Goal: Task Accomplishment & Management: Use online tool/utility

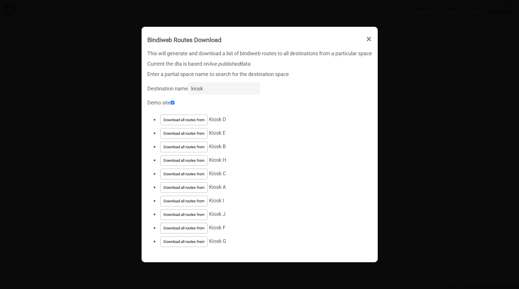
click at [188, 66] on div "Current the dta is based on live published data" at bounding box center [259, 64] width 224 height 10
click at [200, 65] on div "Current the dta is based on live published data" at bounding box center [259, 64] width 224 height 10
click at [237, 71] on div "Enter a partial space name to search for the destination space" at bounding box center [259, 74] width 224 height 10
click at [208, 63] on div "Current the dta is based on live published data" at bounding box center [259, 64] width 224 height 10
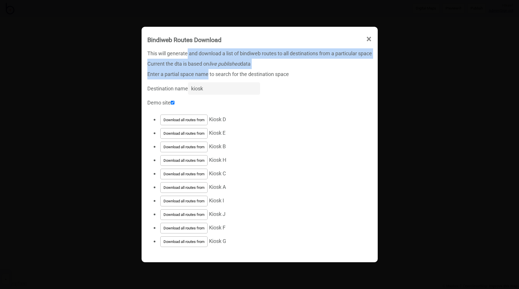
drag, startPoint x: 207, startPoint y: 70, endPoint x: 186, endPoint y: 55, distance: 26.1
click at [186, 55] on div "This will generate and download a list of bindiweb routes to all destinations f…" at bounding box center [259, 153] width 230 height 213
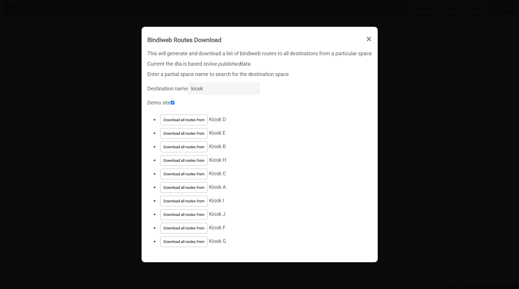
click at [180, 51] on div "This will generate and download a list of bindiweb routes to all destinations f…" at bounding box center [259, 53] width 224 height 10
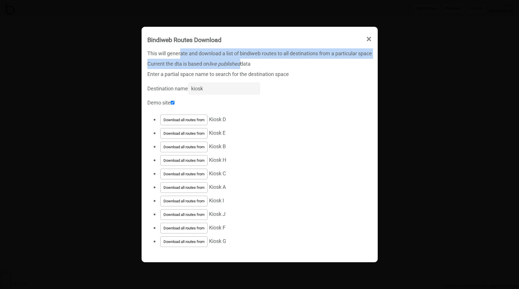
drag, startPoint x: 180, startPoint y: 52, endPoint x: 253, endPoint y: 72, distance: 75.8
click at [242, 69] on div "This will generate and download a list of bindiweb routes to all destinations f…" at bounding box center [259, 153] width 230 height 213
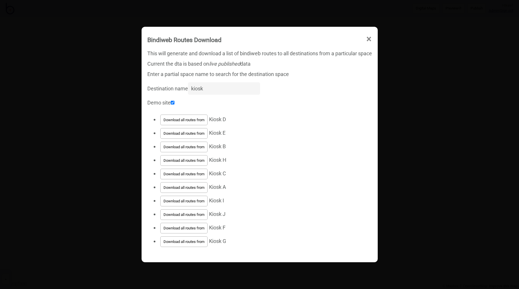
click at [271, 76] on div "Enter a partial space name to search for the destination space" at bounding box center [259, 74] width 224 height 10
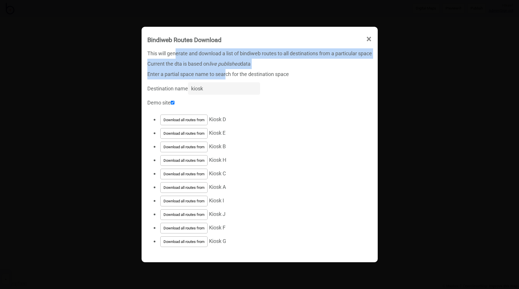
drag, startPoint x: 225, startPoint y: 74, endPoint x: 174, endPoint y: 54, distance: 54.9
click at [174, 54] on div "This will generate and download a list of bindiweb routes to all destinations f…" at bounding box center [259, 153] width 230 height 213
drag, startPoint x: 168, startPoint y: 54, endPoint x: 230, endPoint y: 76, distance: 65.9
click at [230, 76] on div "This will generate and download a list of bindiweb routes to all destinations f…" at bounding box center [259, 153] width 230 height 213
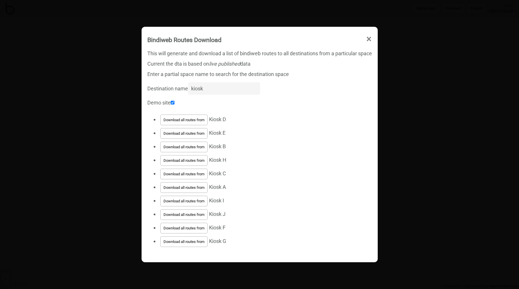
click at [254, 71] on div "Enter a partial space name to search for the destination space" at bounding box center [259, 74] width 224 height 10
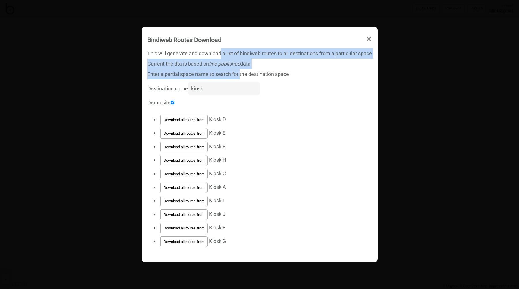
drag, startPoint x: 232, startPoint y: 67, endPoint x: 198, endPoint y: 53, distance: 36.5
click at [218, 58] on div "This will generate and download a list of bindiweb routes to all destinations f…" at bounding box center [259, 153] width 230 height 213
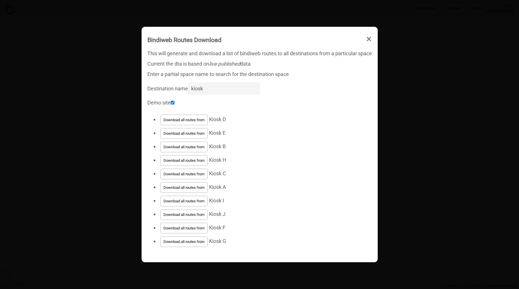
click at [196, 52] on div "This will generate and download a list of bindiweb routes to all destinations f…" at bounding box center [259, 53] width 224 height 10
click at [244, 73] on div "Enter a partial space name to search for the destination space" at bounding box center [259, 74] width 224 height 10
click at [301, 62] on div "Current the dta is based on live published data" at bounding box center [259, 64] width 224 height 10
click at [222, 66] on em "live published" at bounding box center [224, 64] width 31 height 6
